Goal: Navigation & Orientation: Find specific page/section

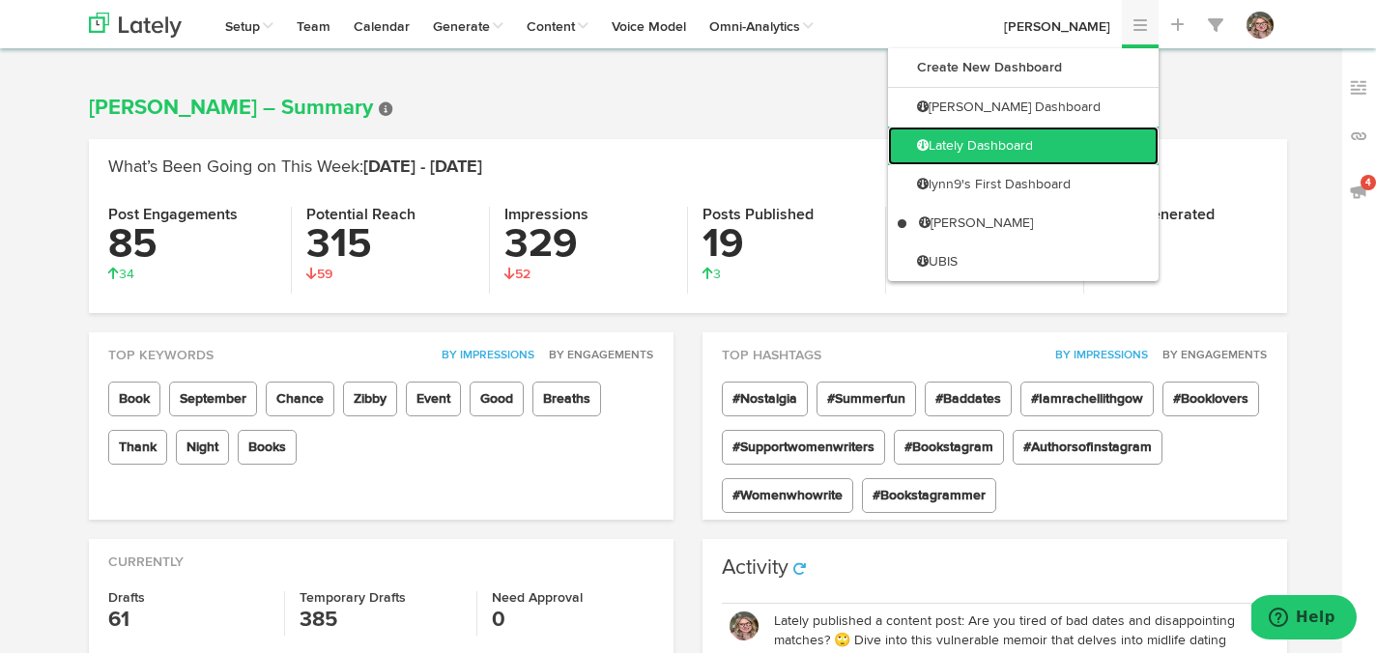
click at [1098, 129] on link "Lately Dashboard" at bounding box center [1023, 146] width 271 height 39
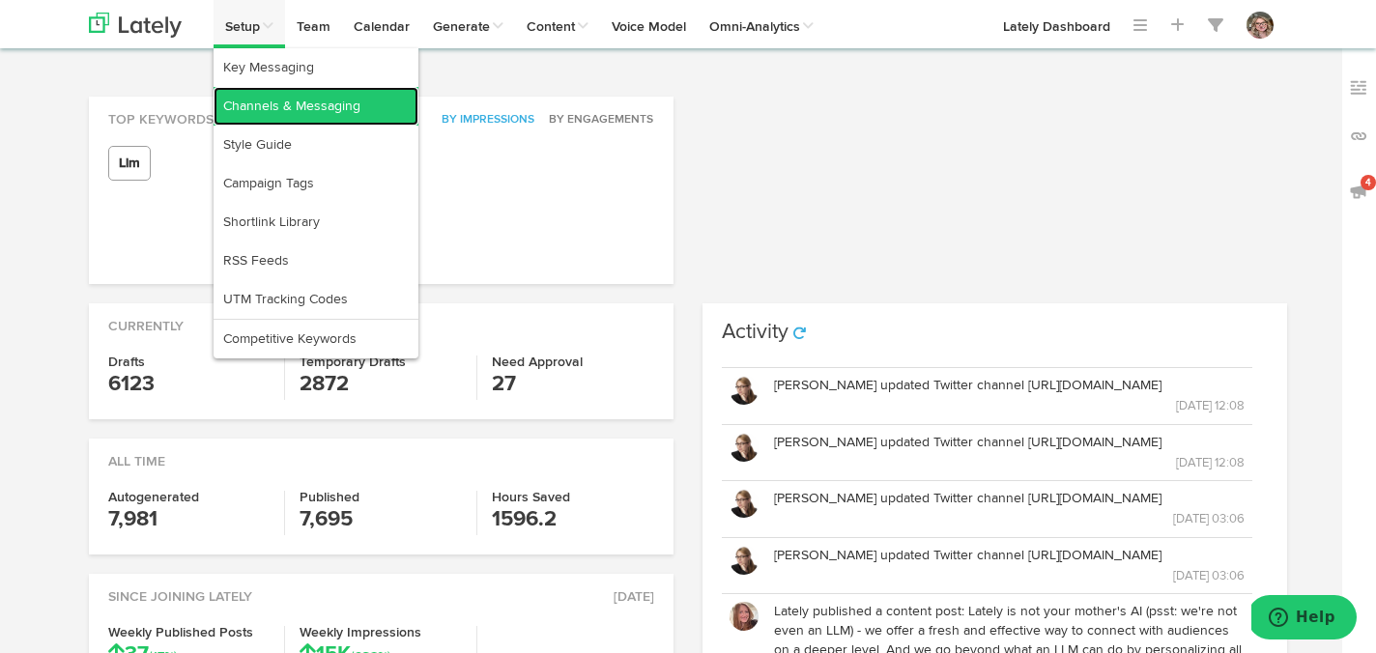
click at [245, 107] on link "Channels & Messaging" at bounding box center [316, 106] width 205 height 39
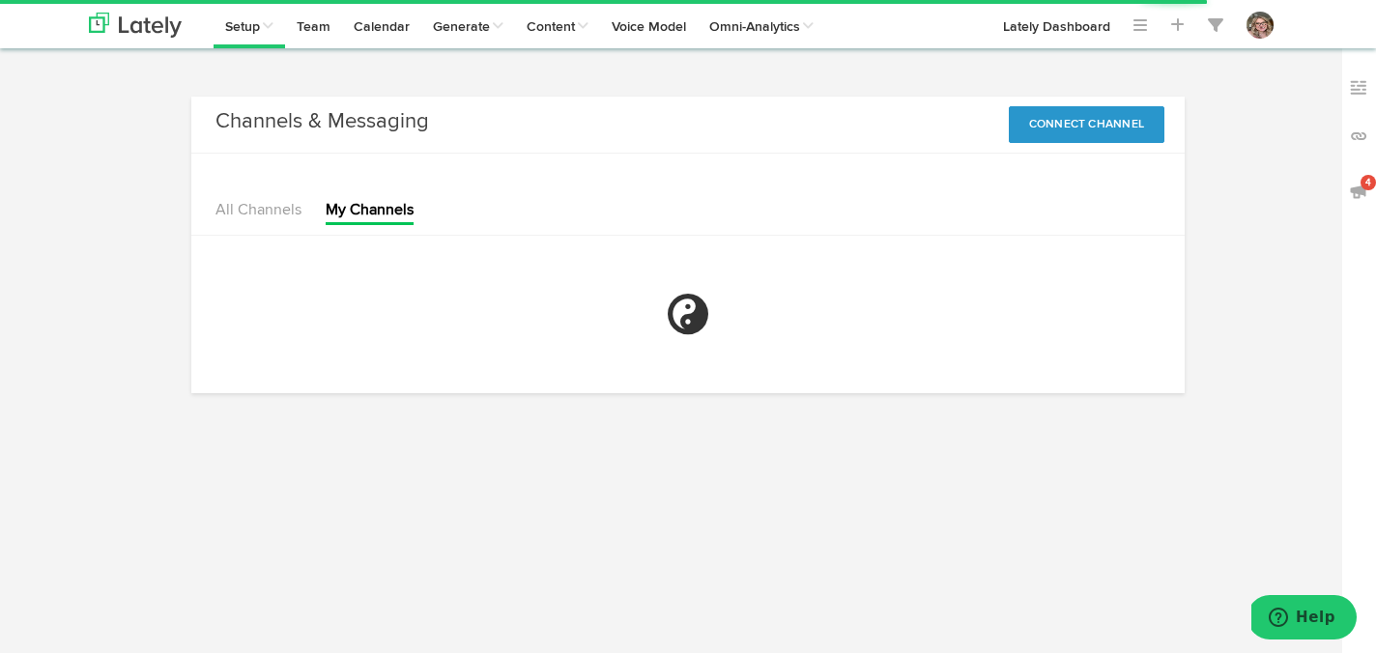
click at [280, 199] on ul "All Channels My Channels" at bounding box center [315, 198] width 198 height 54
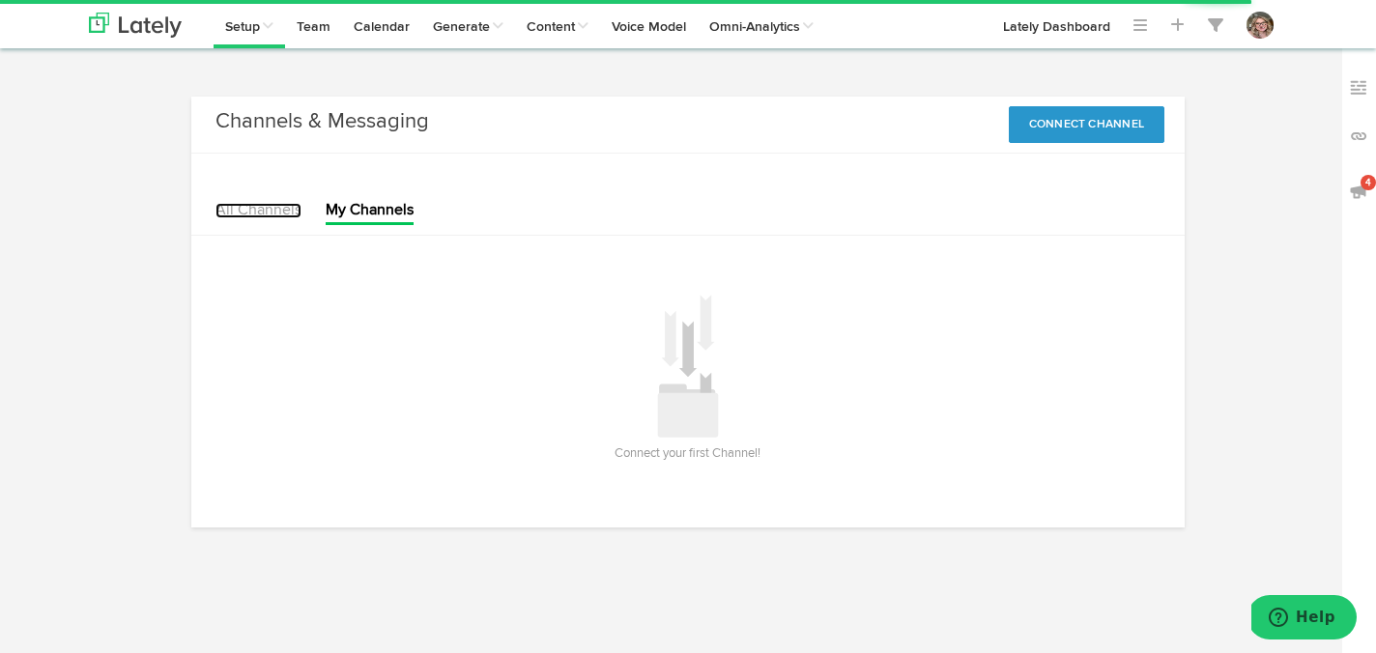
click at [267, 207] on link "All Channels" at bounding box center [259, 210] width 86 height 15
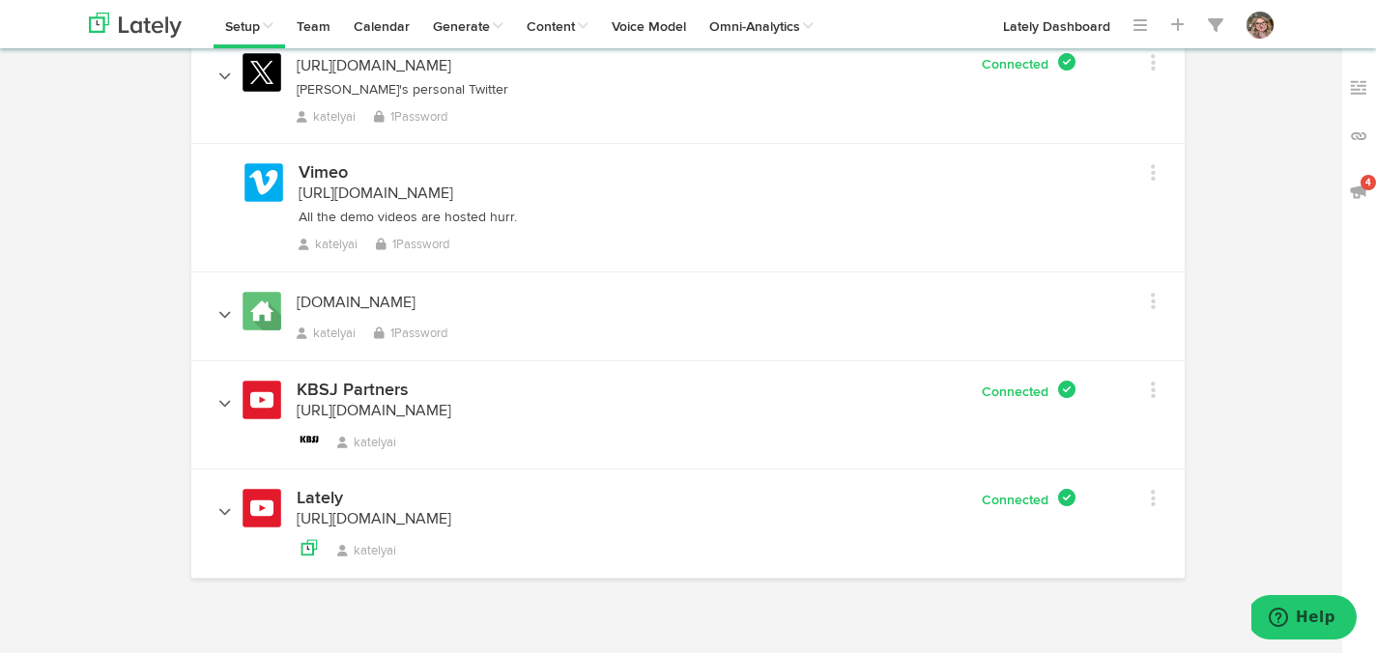
scroll to position [2090, 0]
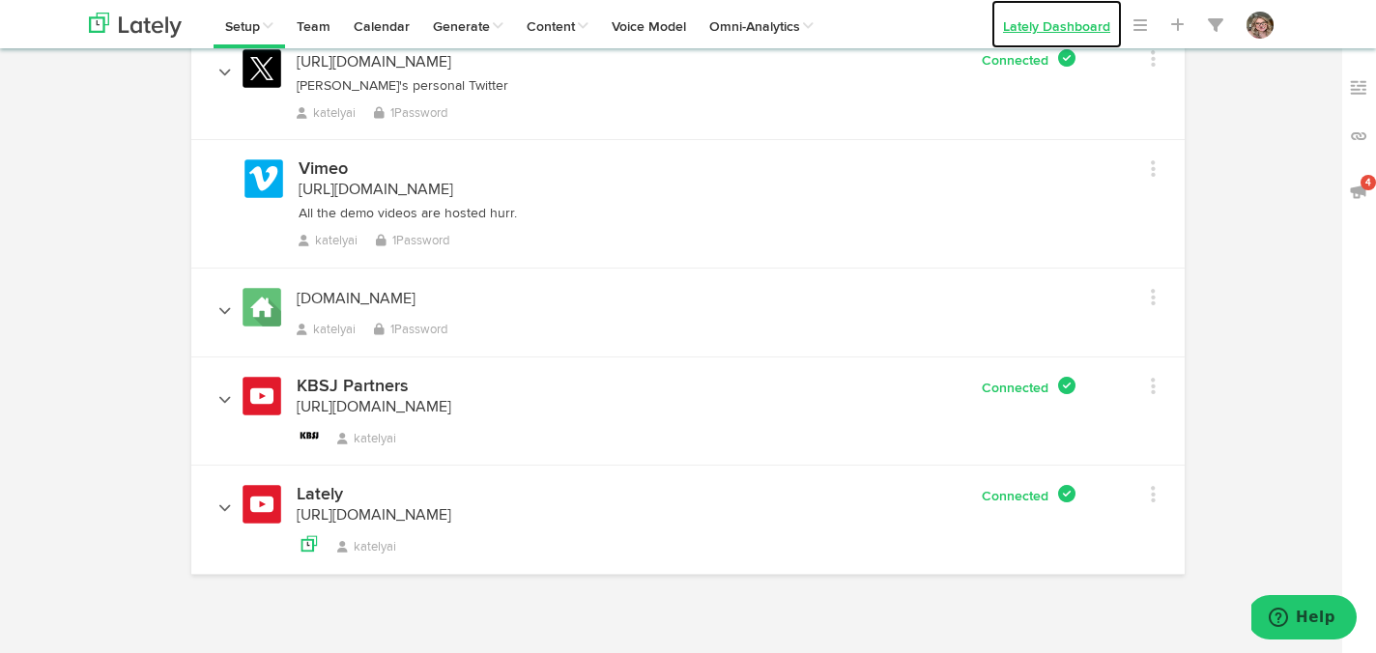
click at [1020, 26] on link "Lately Dashboard" at bounding box center [1057, 24] width 130 height 48
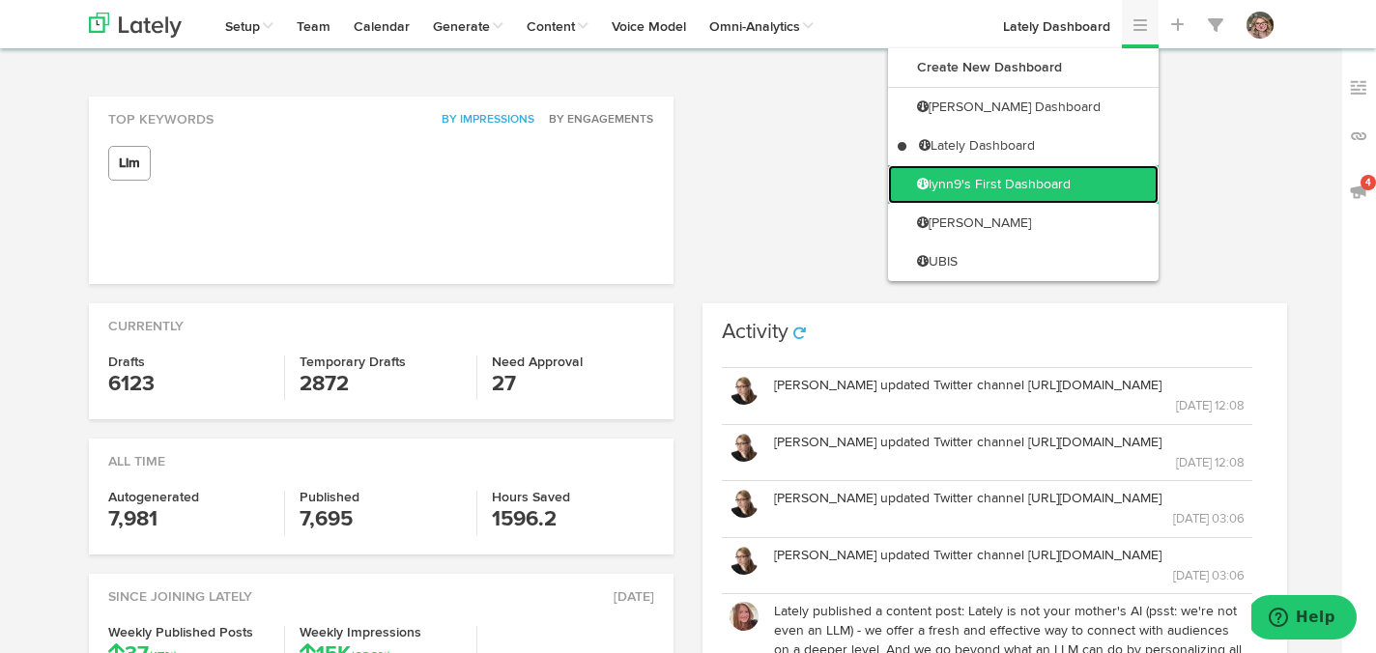
click at [1062, 191] on link "lynn9's First Dashboard" at bounding box center [1023, 184] width 271 height 39
